Goal: Task Accomplishment & Management: Manage account settings

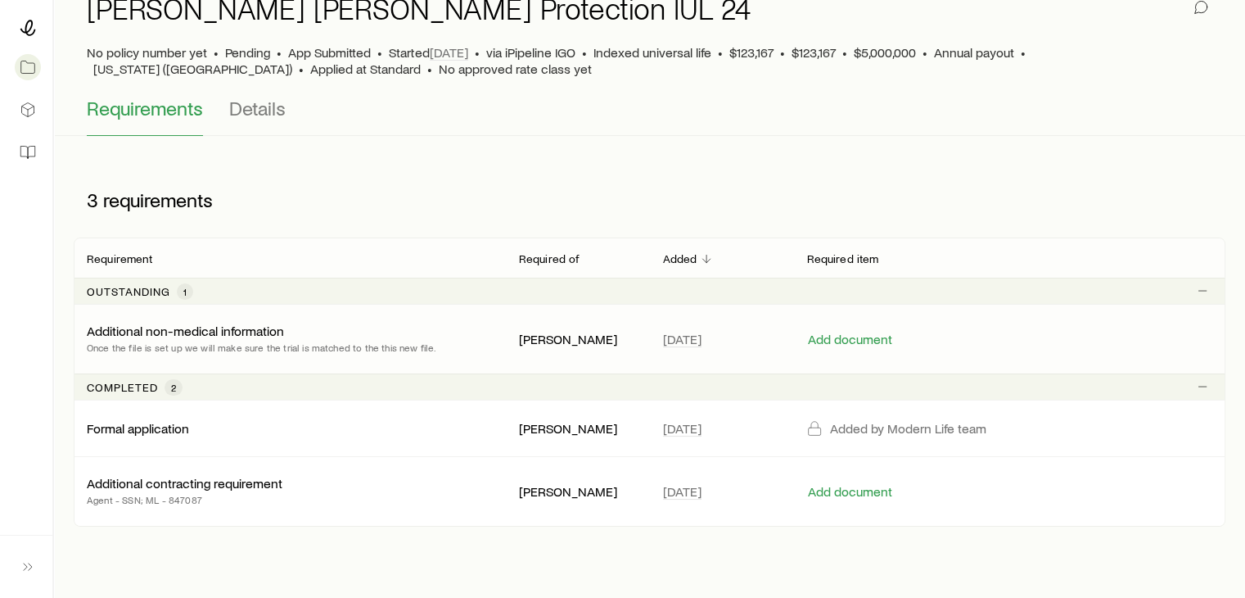
scroll to position [153, 0]
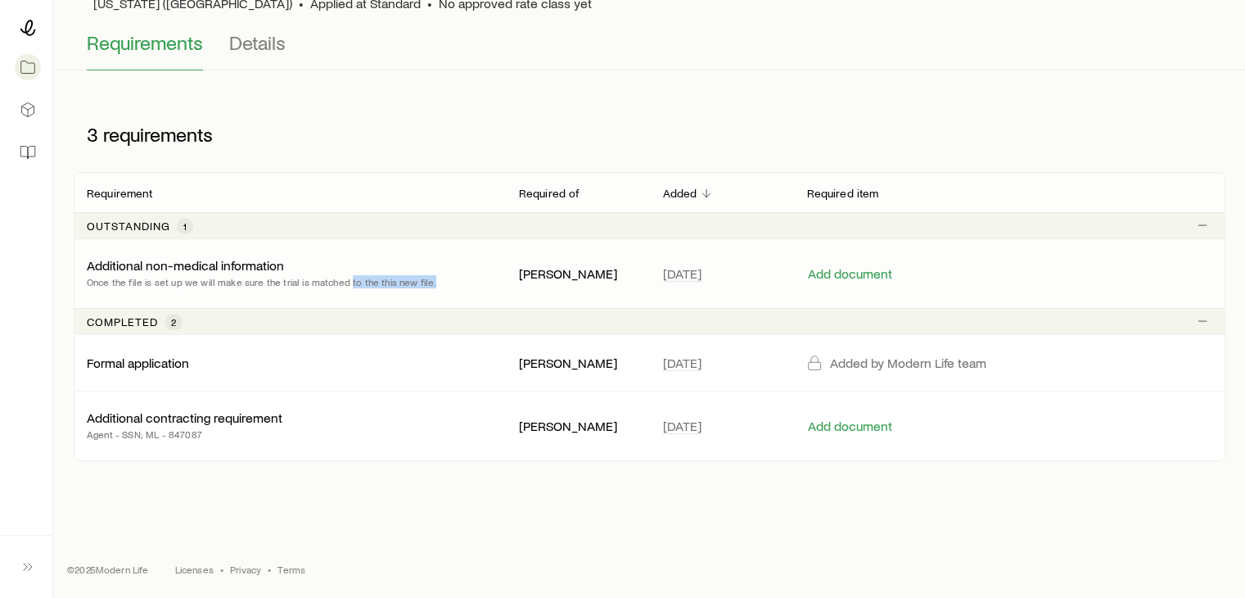
drag, startPoint x: 351, startPoint y: 288, endPoint x: 441, endPoint y: 296, distance: 90.3
click at [441, 296] on div "Additional non-medical information Once the file is set up we will make sure th…" at bounding box center [650, 273] width 1152 height 69
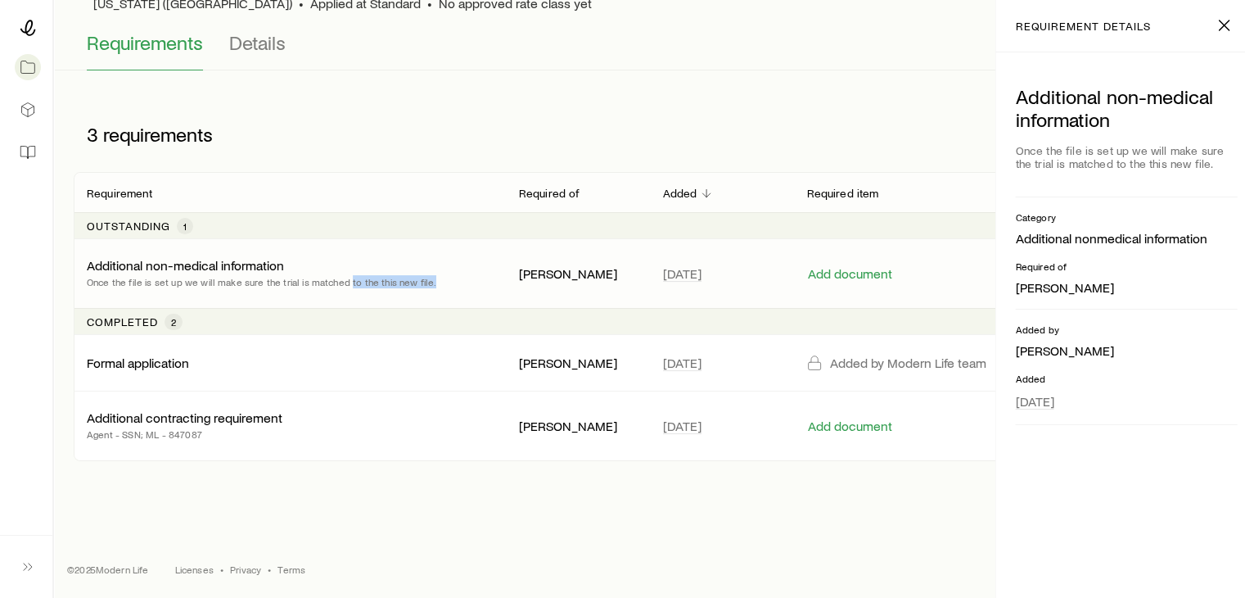
click at [488, 289] on div "Additional non-medical information Once the file is set up we will make sure th…" at bounding box center [290, 273] width 406 height 33
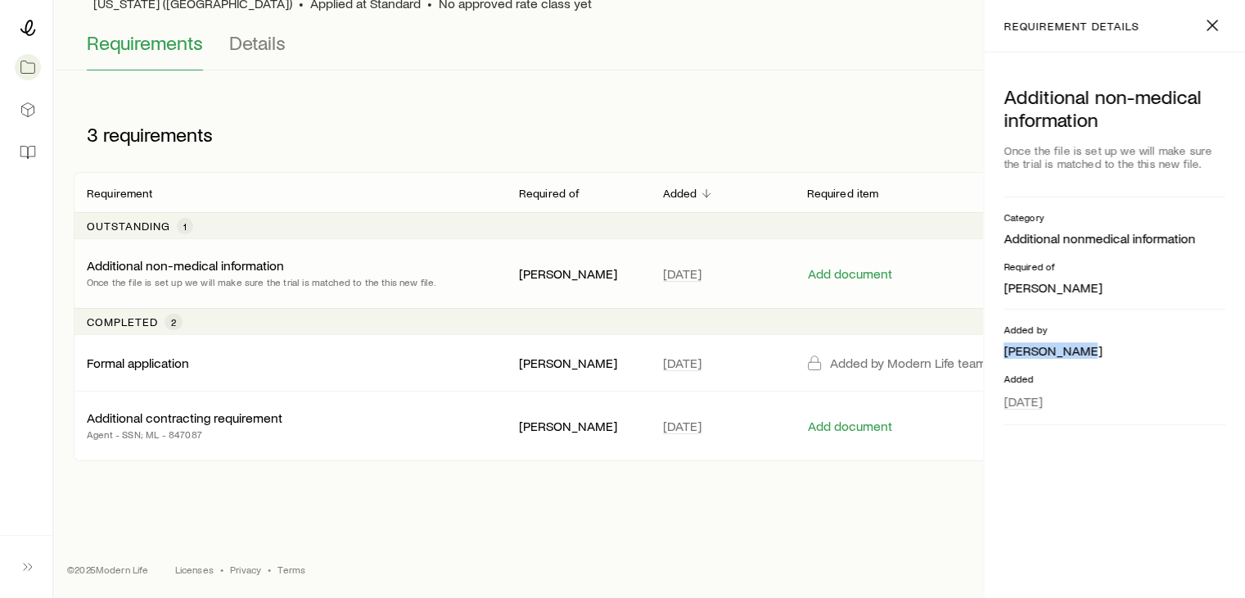
drag, startPoint x: 1090, startPoint y: 346, endPoint x: 994, endPoint y: 354, distance: 96.9
click at [994, 354] on div "Additional non-medical information Once the file is set up we will make sure th…" at bounding box center [1114, 324] width 261 height 545
click at [575, 495] on div "Cases [PERSON_NAME] & [PERSON_NAME] Get help [PERSON_NAME] [PERSON_NAME] Protec…" at bounding box center [622, 222] width 1245 height 751
